Goal: Task Accomplishment & Management: Manage account settings

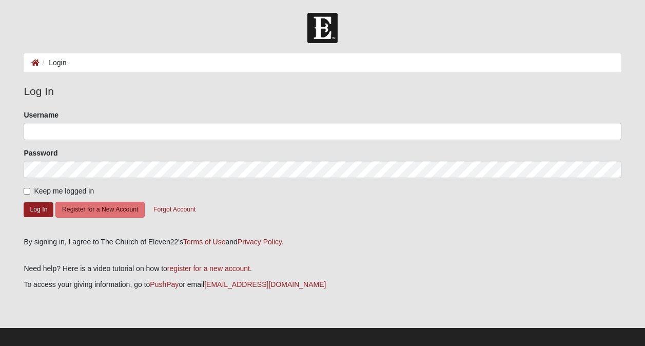
click at [58, 65] on li "Login" at bounding box center [52, 62] width 27 height 11
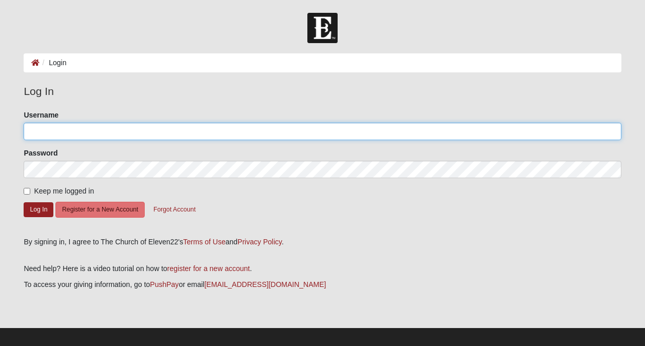
click at [60, 128] on input "Username" at bounding box center [322, 131] width 597 height 17
type input "ShellyM"
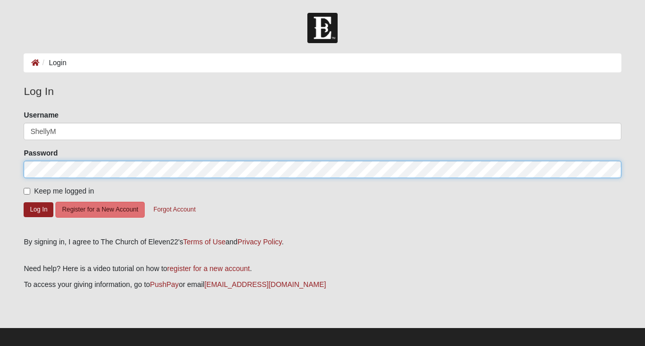
click at [24, 202] on button "Log In" at bounding box center [39, 209] width 30 height 15
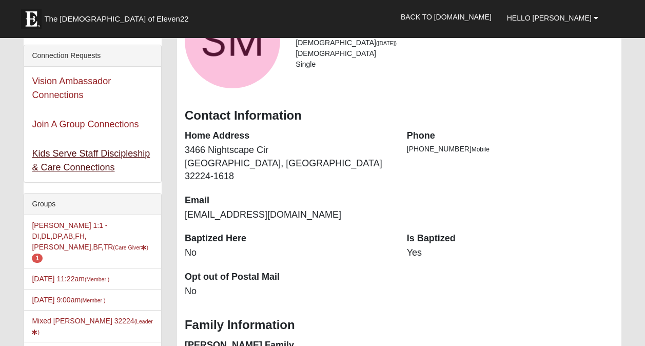
scroll to position [205, 0]
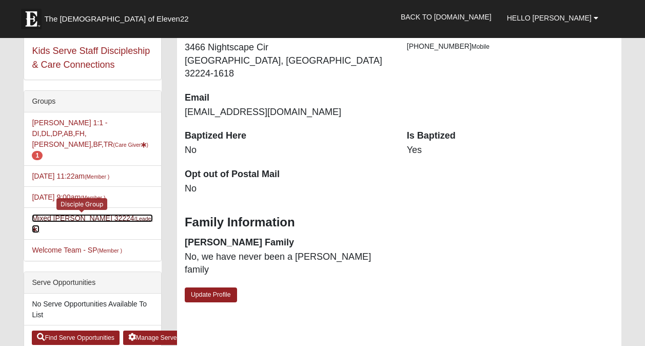
click at [85, 214] on link "Mixed Maytum 32224 (Leader )" at bounding box center [92, 223] width 121 height 19
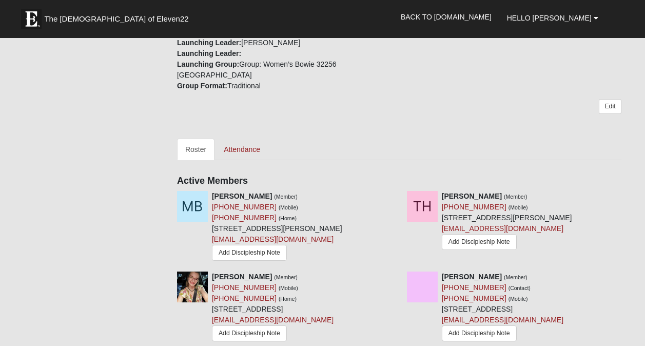
scroll to position [410, 0]
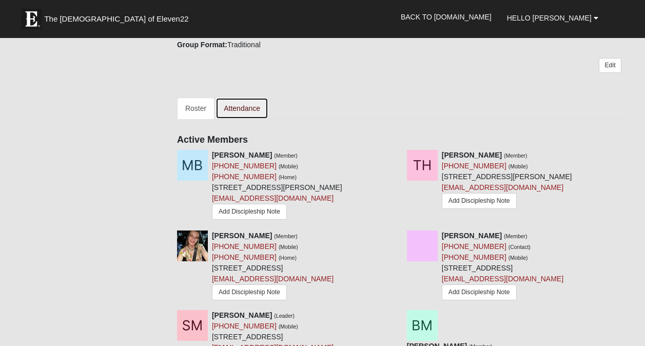
click at [250, 110] on link "Attendance" at bounding box center [241, 108] width 53 height 22
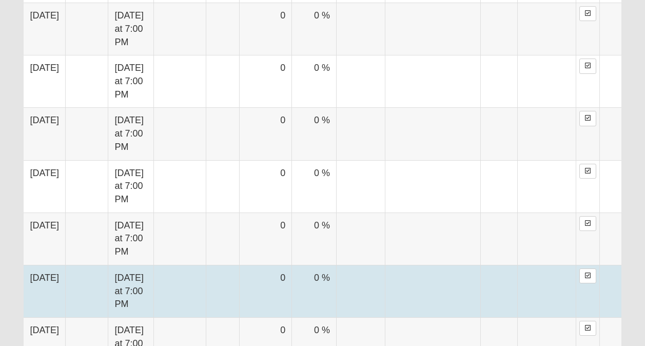
scroll to position [1333, 0]
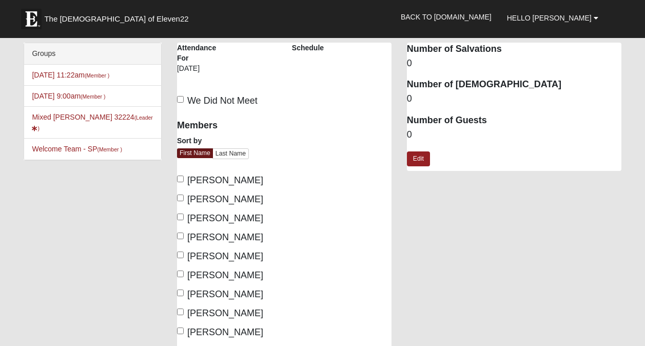
scroll to position [103, 0]
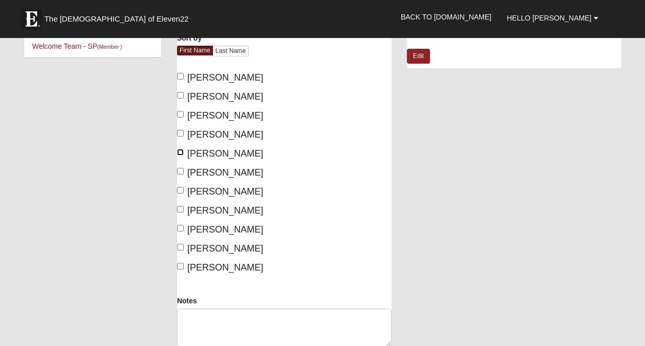
click at [182, 153] on input "[PERSON_NAME]" at bounding box center [180, 152] width 7 height 7
checkbox input "true"
click at [179, 171] on input "Maya Ogunjobi" at bounding box center [180, 171] width 7 height 7
checkbox input "true"
click at [181, 246] on input "Wayne Nagrosst" at bounding box center [180, 247] width 7 height 7
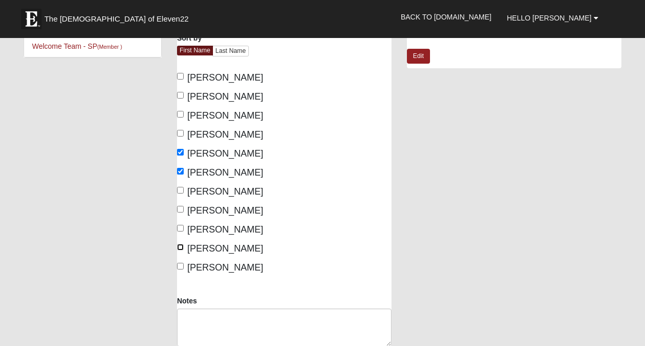
checkbox input "true"
click at [182, 265] on input "Yana Paliy" at bounding box center [180, 266] width 7 height 7
checkbox input "true"
click at [178, 190] on input "Michael Vittori" at bounding box center [180, 190] width 7 height 7
checkbox input "true"
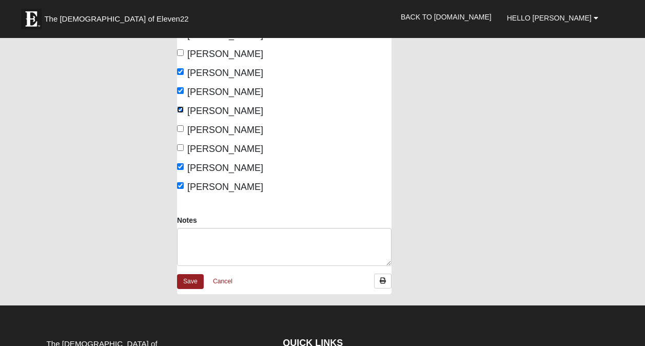
scroll to position [205, 0]
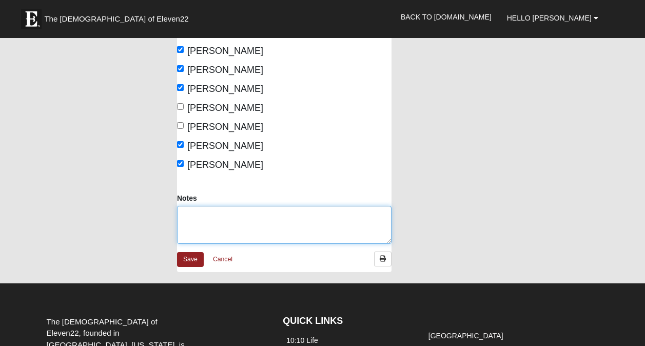
click at [260, 213] on textarea "Notes" at bounding box center [284, 225] width 214 height 38
click at [224, 211] on textarea "Notes" at bounding box center [284, 225] width 214 height 38
type textarea "Meeting was led by Yana."
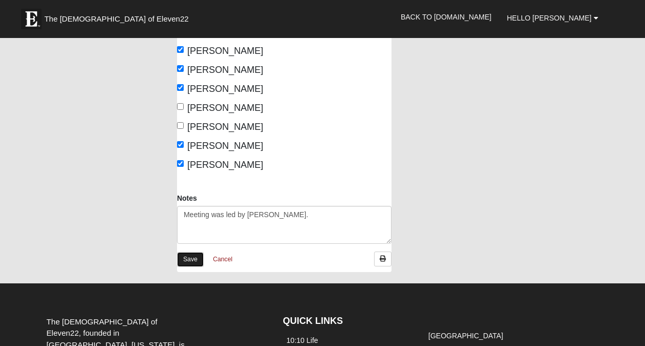
click at [186, 262] on link "Save" at bounding box center [190, 259] width 27 height 15
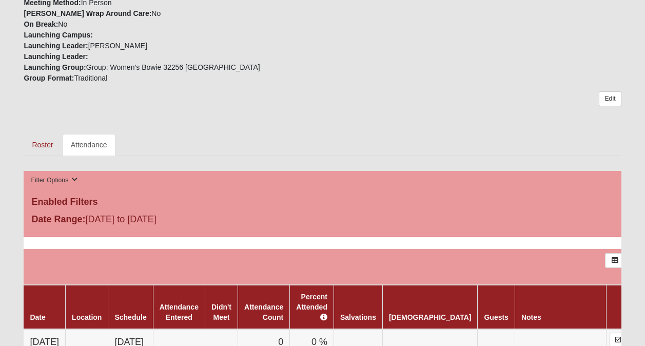
scroll to position [410, 0]
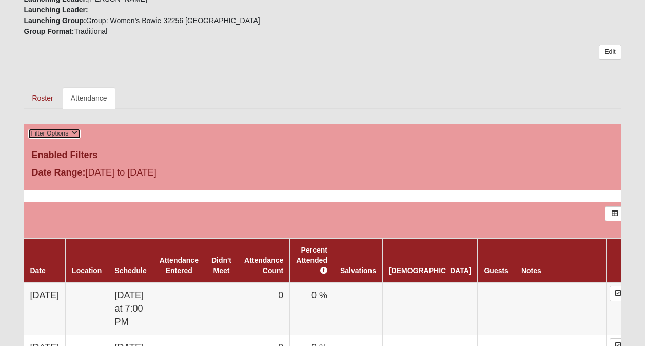
click at [71, 128] on button "Filter Options" at bounding box center [54, 133] width 53 height 11
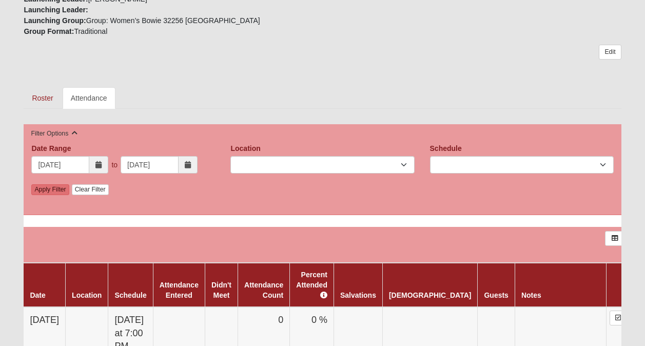
click at [95, 161] on icon at bounding box center [98, 164] width 6 height 7
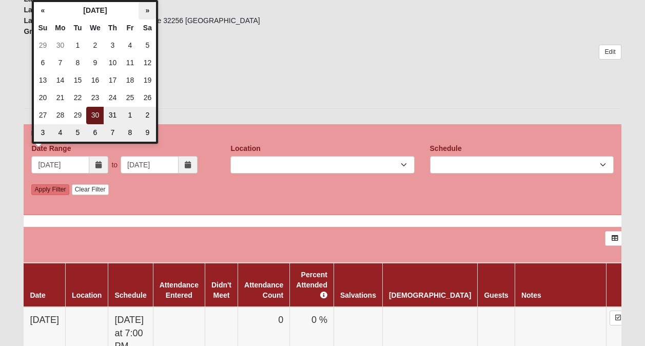
click at [148, 12] on th "»" at bounding box center [146, 10] width 17 height 17
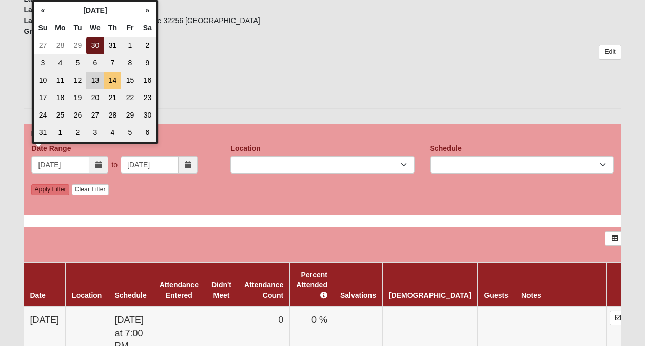
click at [96, 79] on td "13" at bounding box center [94, 80] width 17 height 17
type input "08/13/2025"
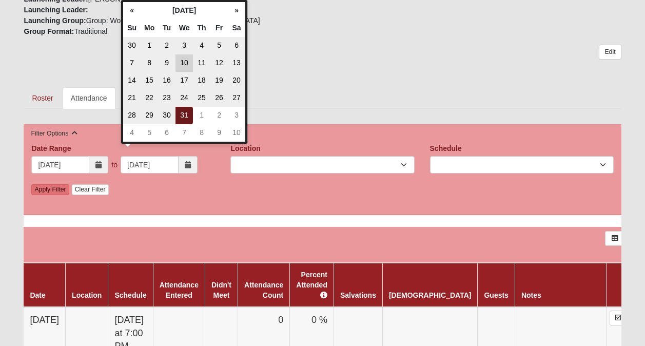
click at [185, 63] on td "10" at bounding box center [183, 62] width 17 height 17
type input "12/10/2025"
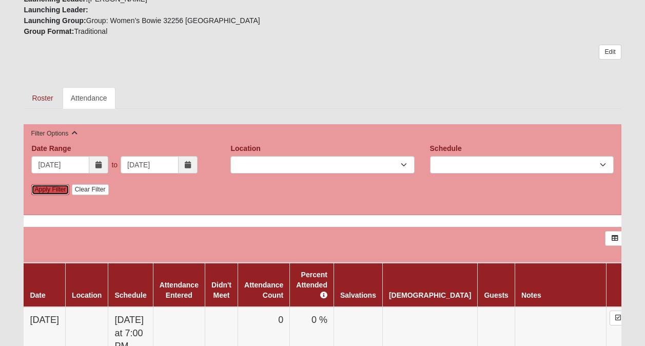
click at [58, 184] on link "Apply Filter" at bounding box center [49, 189] width 37 height 11
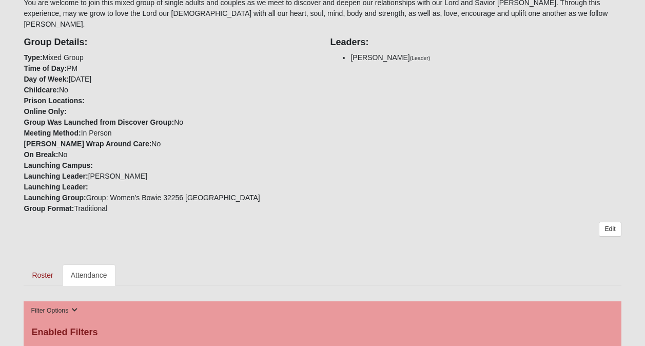
scroll to position [0, 0]
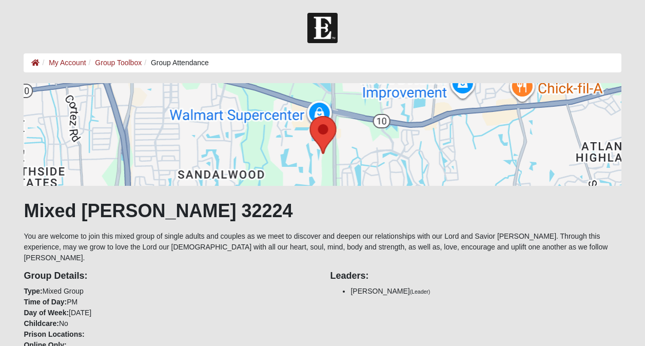
click at [65, 68] on ol "My Account Group Toolbox Group Attendance" at bounding box center [322, 62] width 597 height 19
click at [65, 66] on link "My Account" at bounding box center [67, 62] width 37 height 8
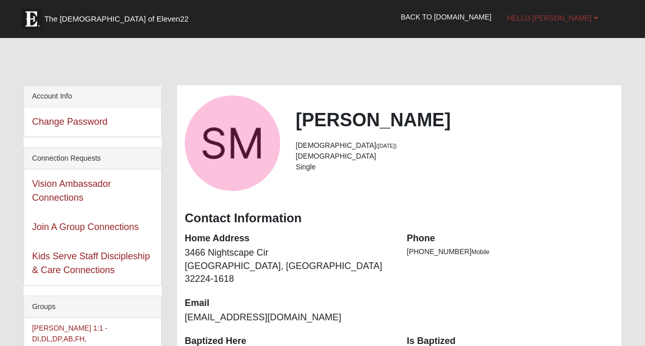
click at [587, 14] on span "Hello [PERSON_NAME]" at bounding box center [549, 18] width 85 height 8
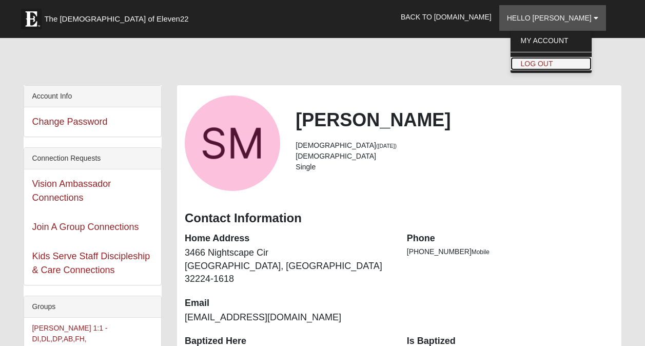
click at [556, 67] on link "Log Out" at bounding box center [550, 63] width 81 height 13
